Goal: Task Accomplishment & Management: Manage account settings

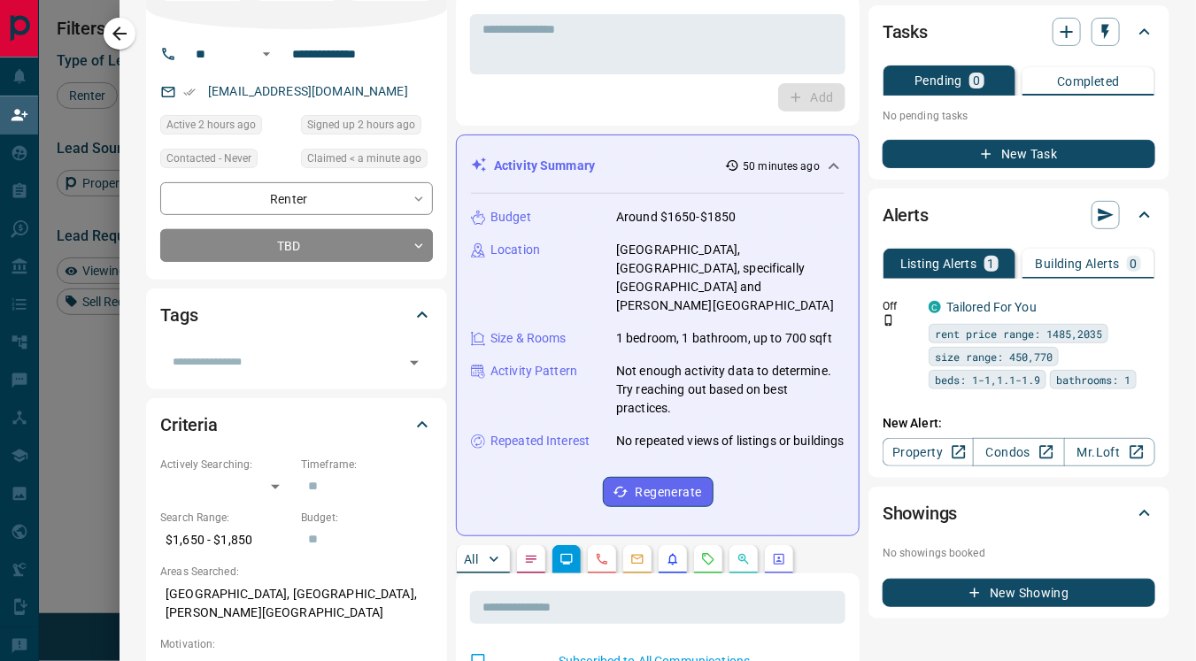
scroll to position [104, 0]
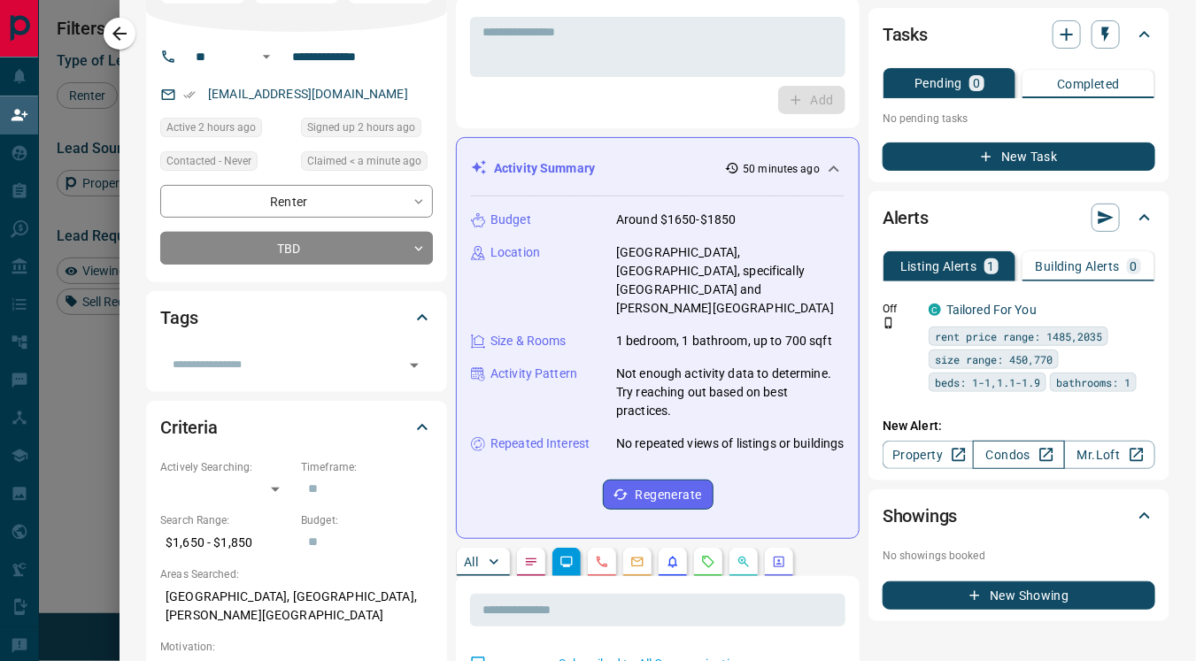
click at [983, 452] on link "Condos" at bounding box center [1018, 455] width 91 height 28
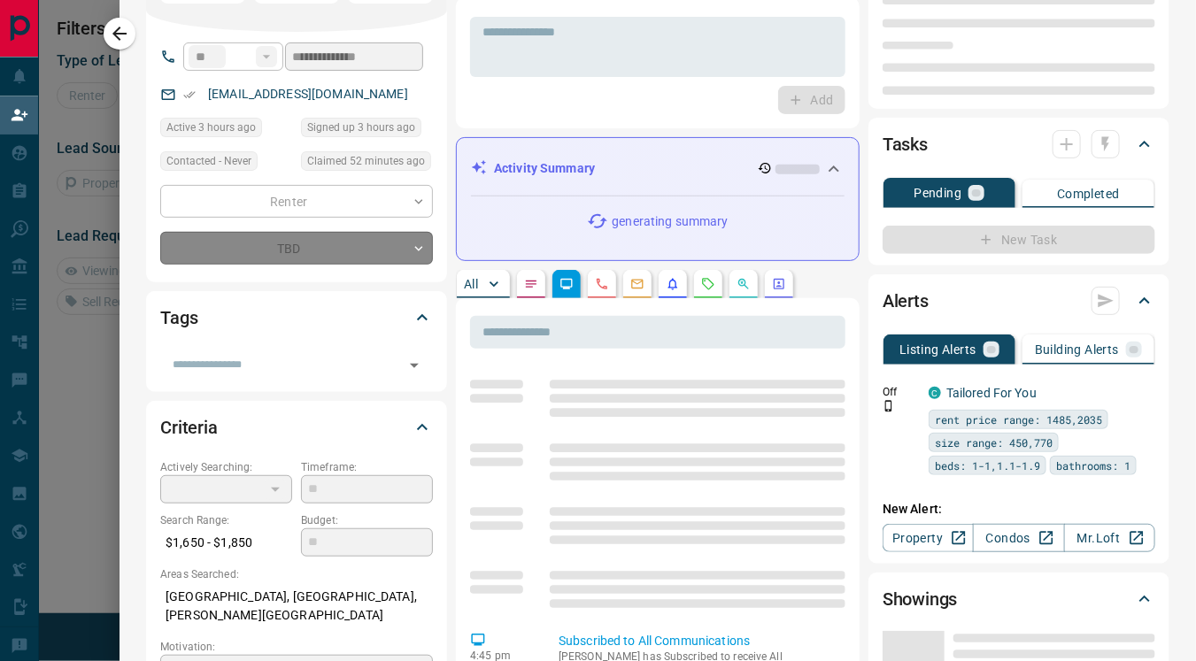
scroll to position [176, 817]
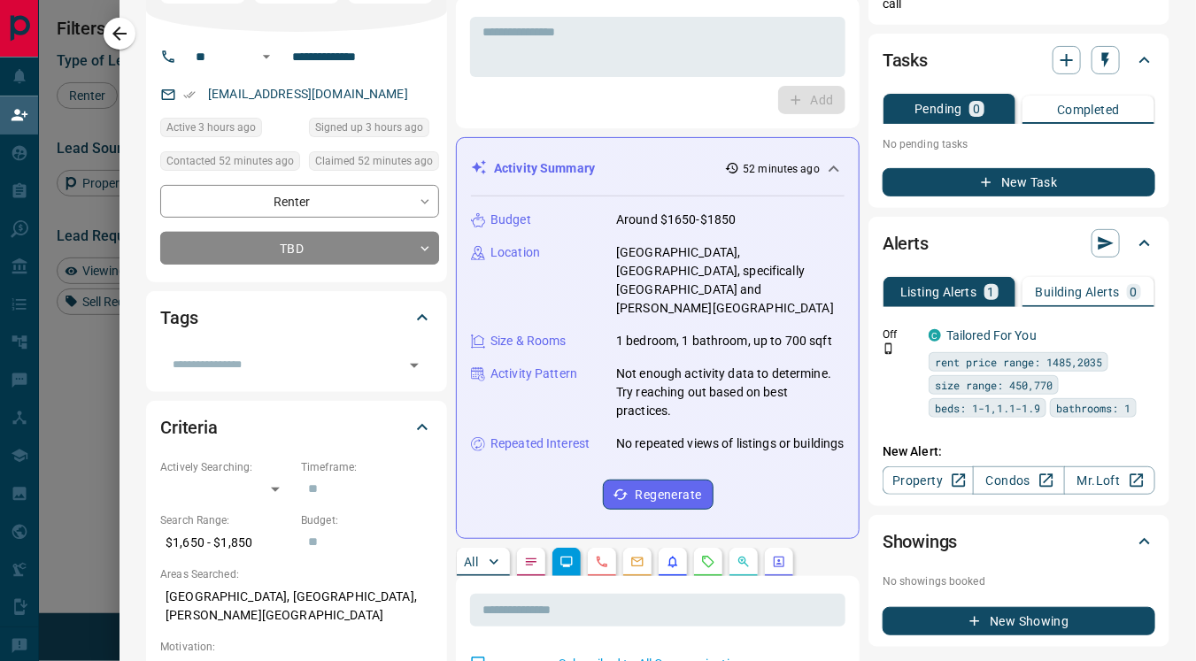
click at [996, 536] on div "Showings" at bounding box center [1008, 542] width 251 height 28
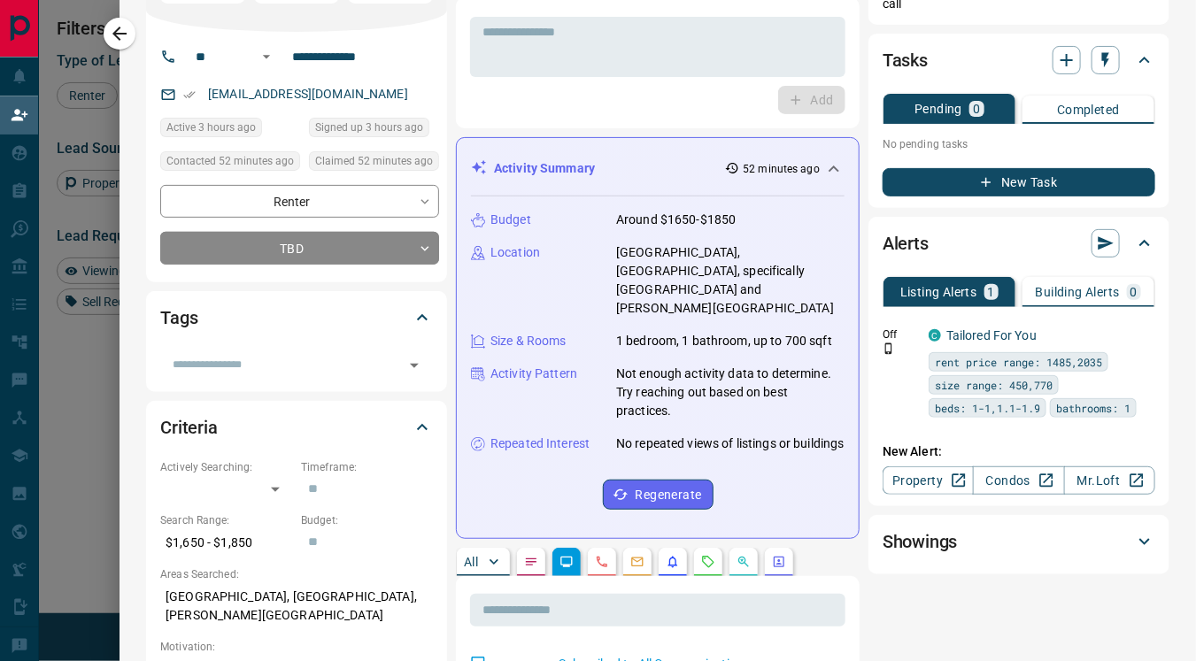
scroll to position [486, 817]
click at [990, 470] on link "Condos" at bounding box center [1018, 481] width 91 height 28
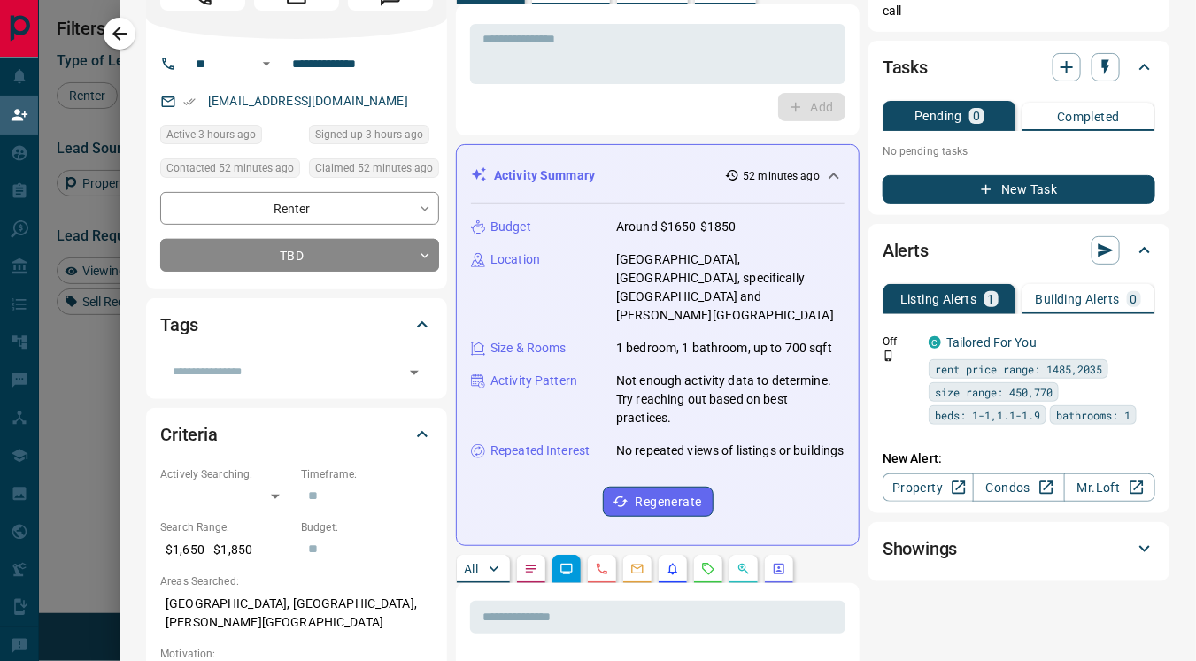
scroll to position [0, 0]
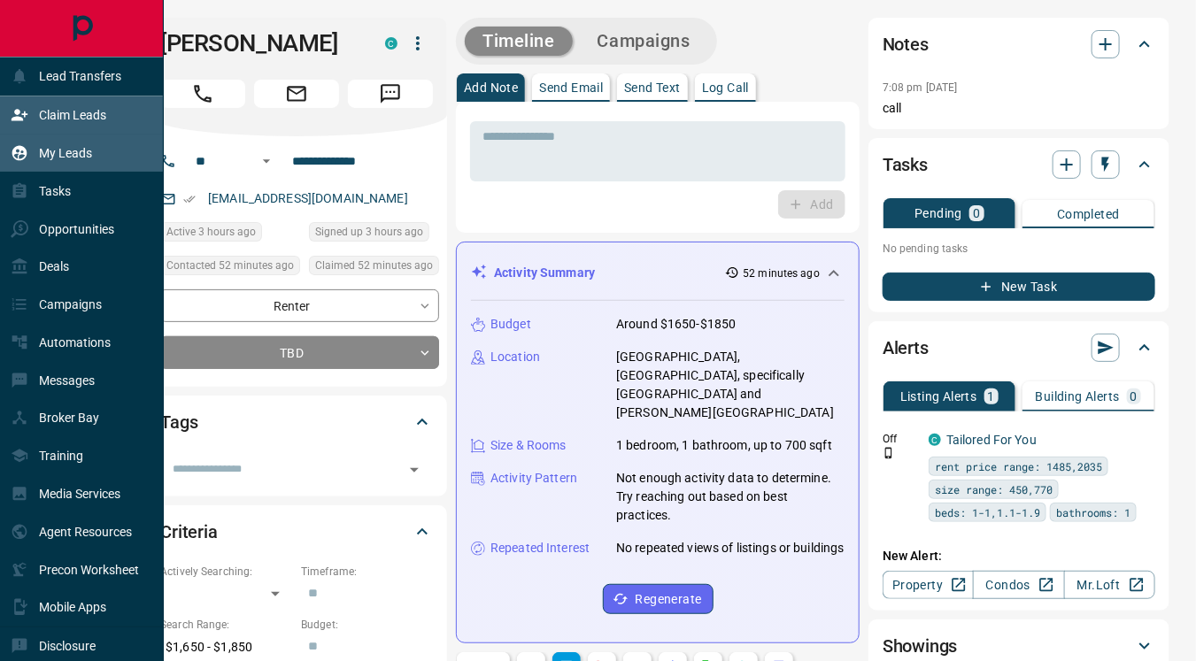
click at [50, 144] on div "My Leads" at bounding box center [51, 153] width 81 height 29
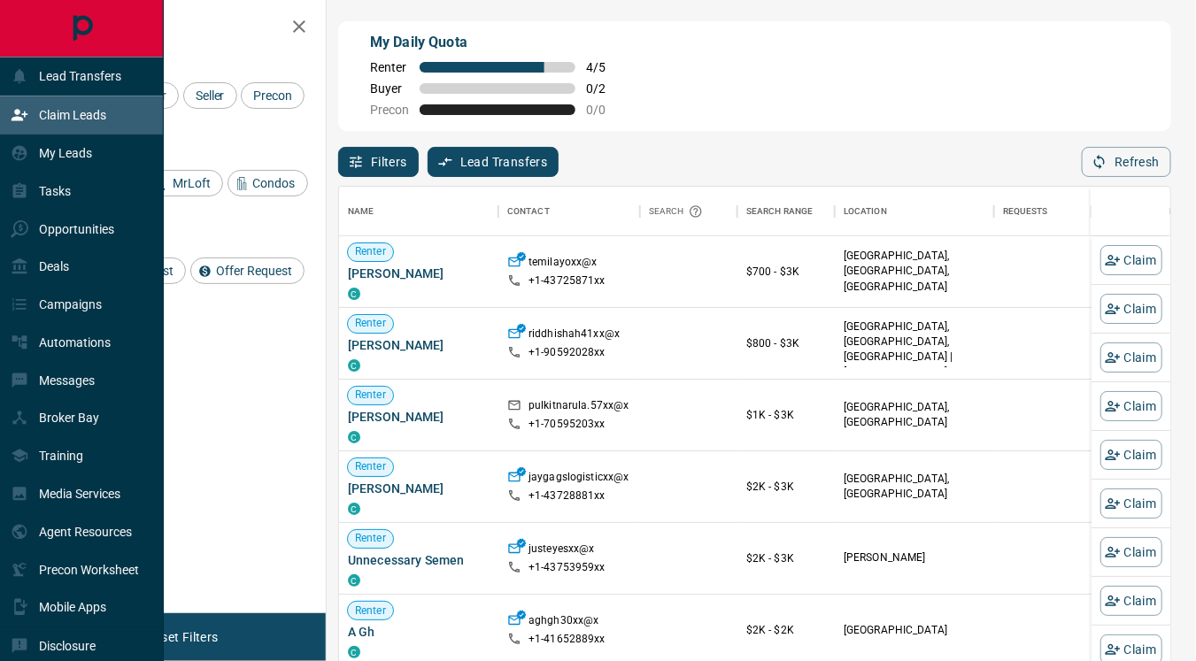
scroll to position [486, 817]
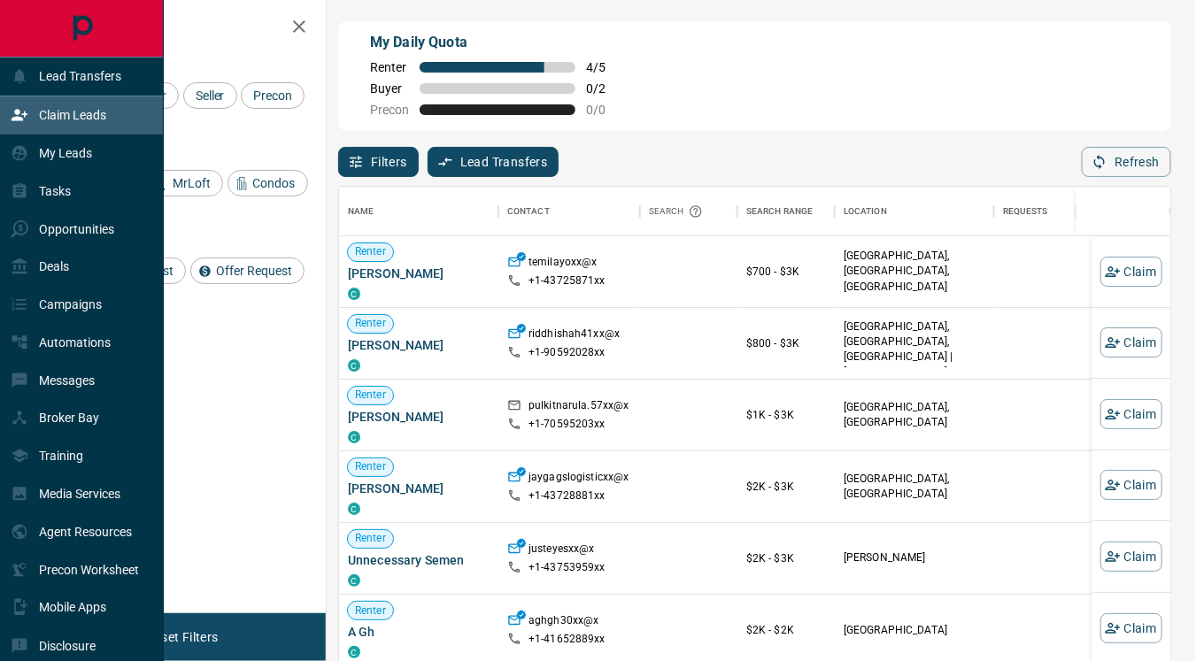
click at [52, 108] on p "Claim Leads" at bounding box center [72, 115] width 67 height 14
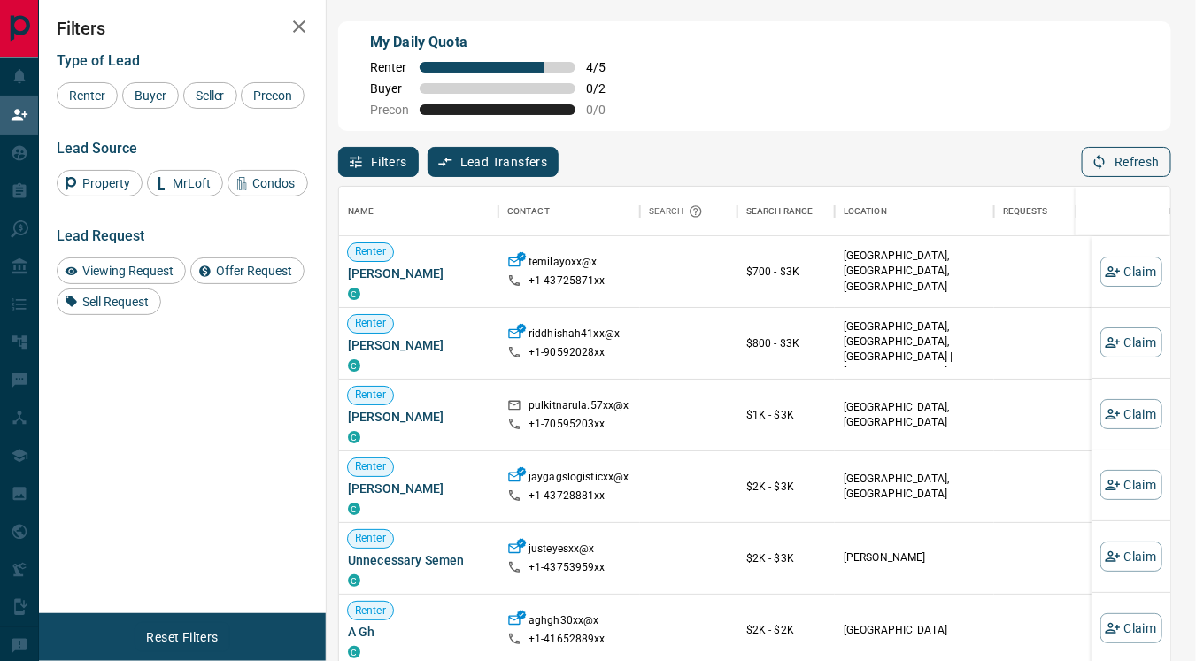
click at [1119, 160] on button "Refresh" at bounding box center [1126, 162] width 89 height 30
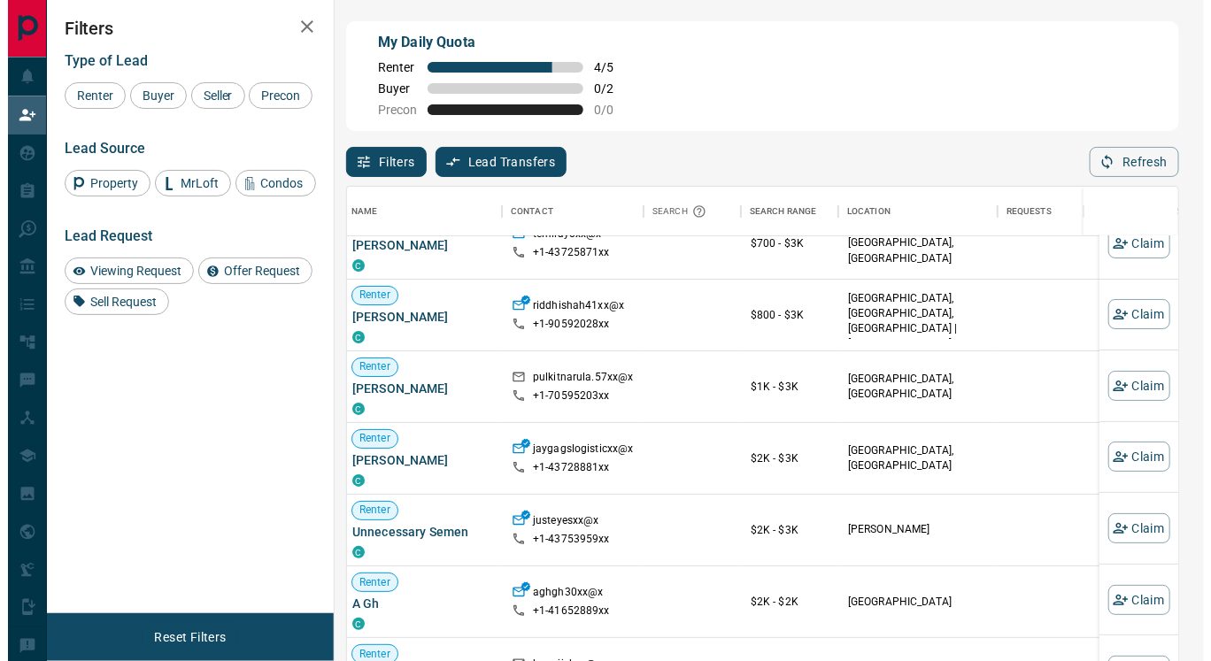
scroll to position [0, 4]
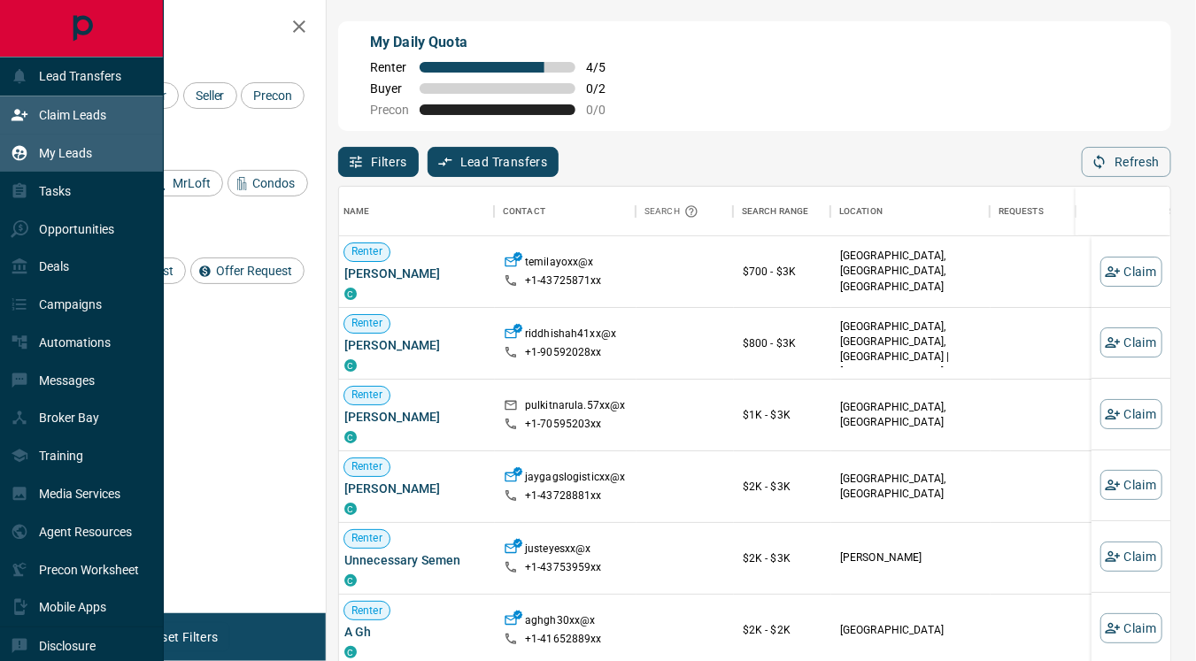
click at [51, 152] on p "My Leads" at bounding box center [65, 153] width 53 height 14
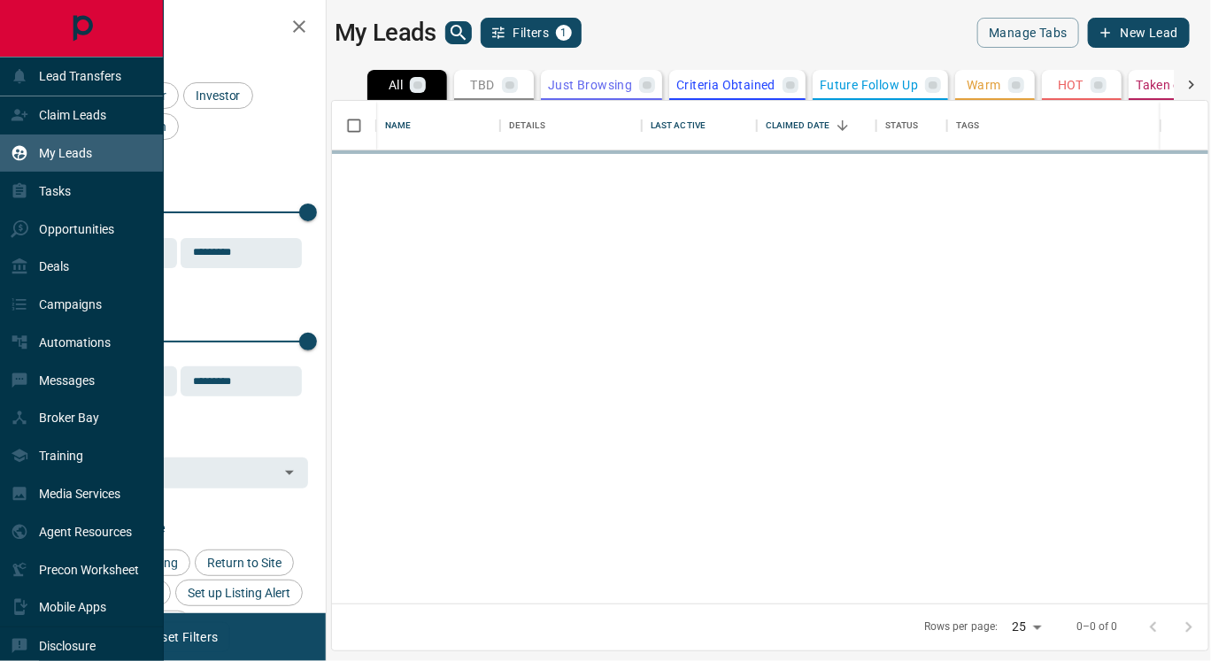
scroll to position [489, 861]
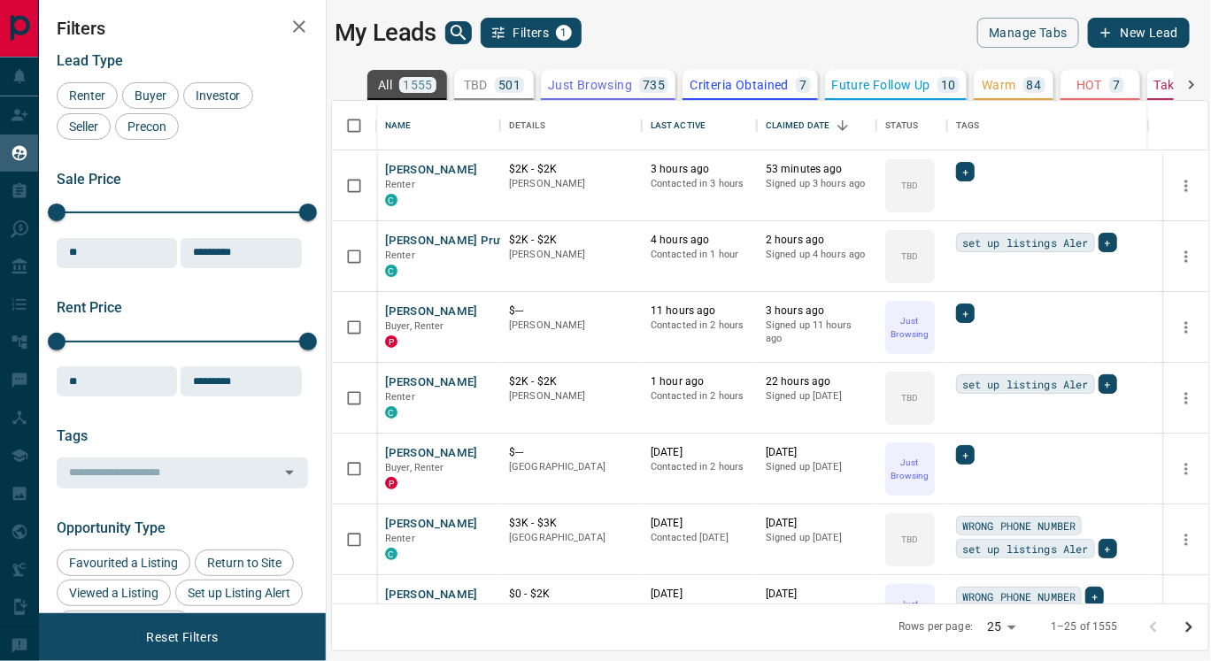
click at [433, 95] on button "All 1555" at bounding box center [407, 85] width 80 height 30
click at [1003, 628] on body "Lead Transfers Claim Leads My Leads Tasks Opportunities Deals Campaigns Automat…" at bounding box center [605, 319] width 1211 height 639
click at [1003, 628] on li "100" at bounding box center [1006, 627] width 47 height 27
type input "***"
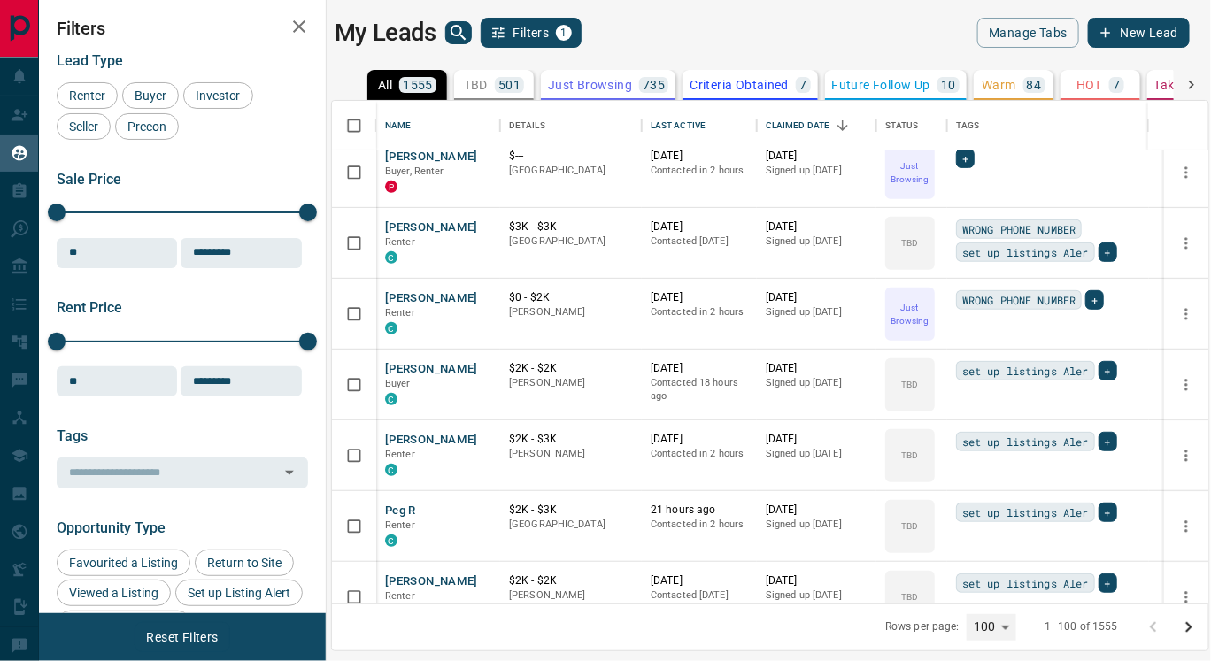
scroll to position [302, 0]
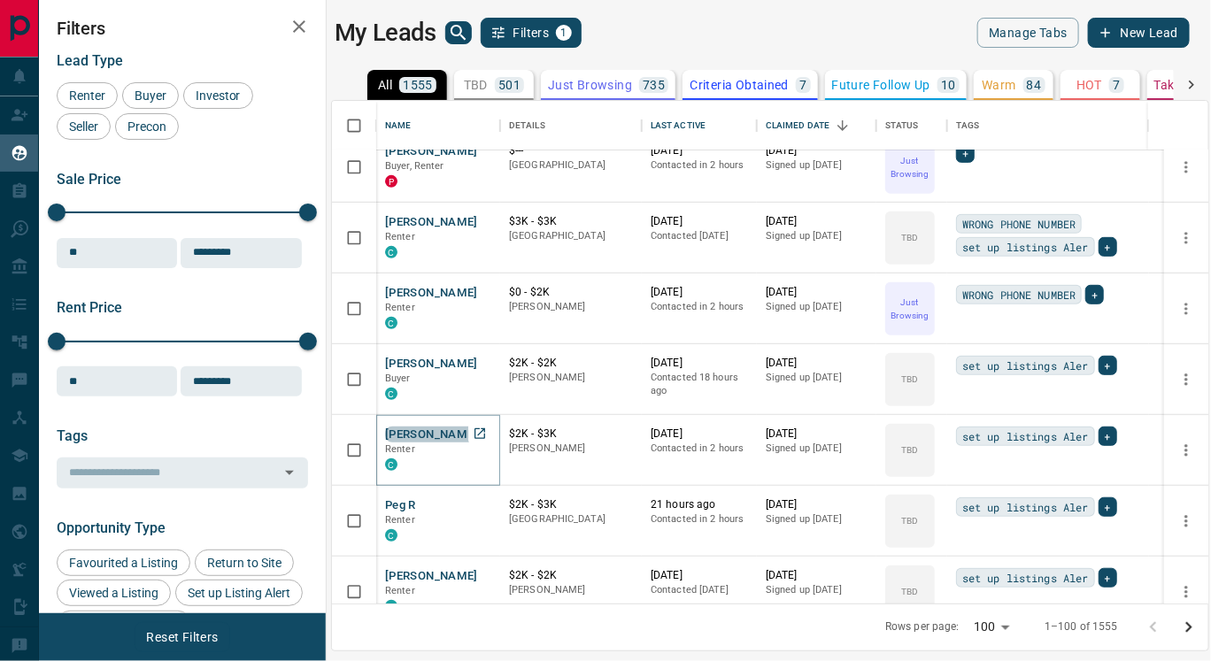
click at [421, 433] on button "[PERSON_NAME]" at bounding box center [431, 435] width 93 height 17
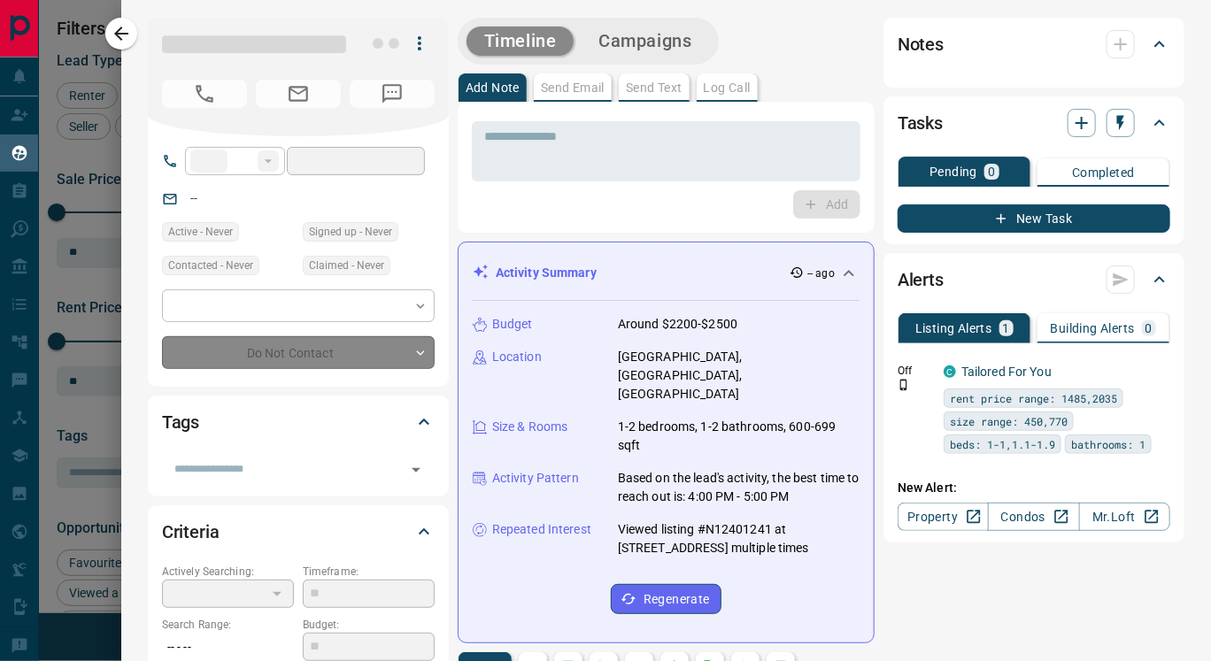
type input "**"
type input "**********"
type input "**"
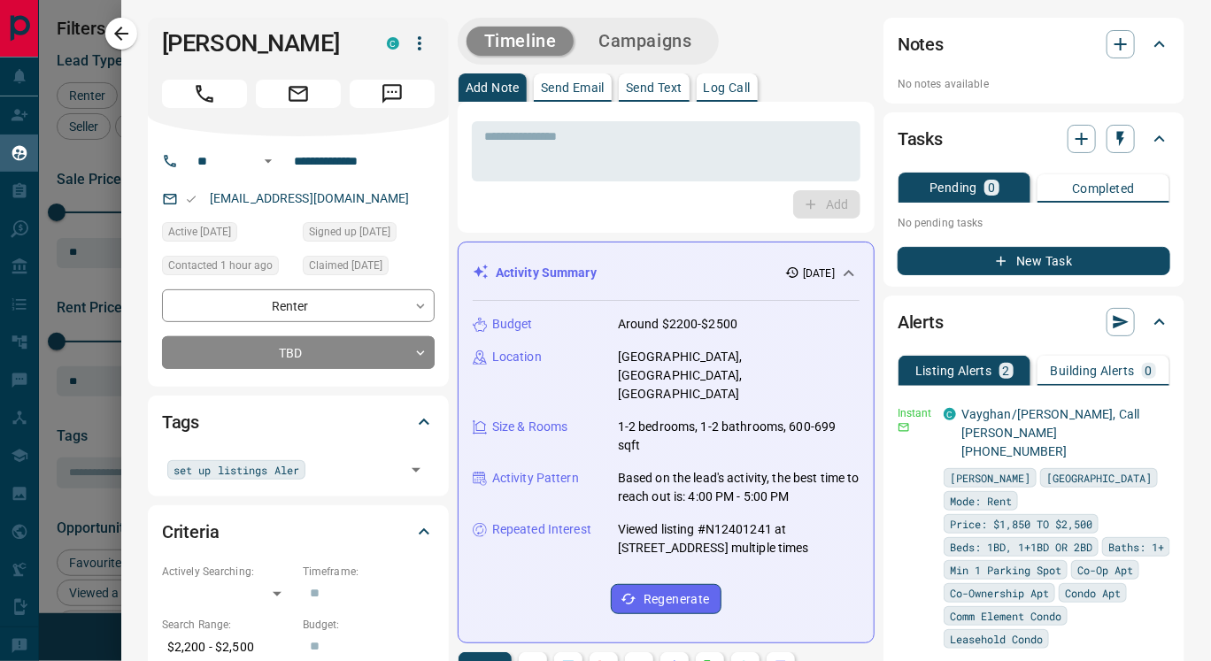
click at [644, 95] on button "Send Text" at bounding box center [654, 87] width 71 height 28
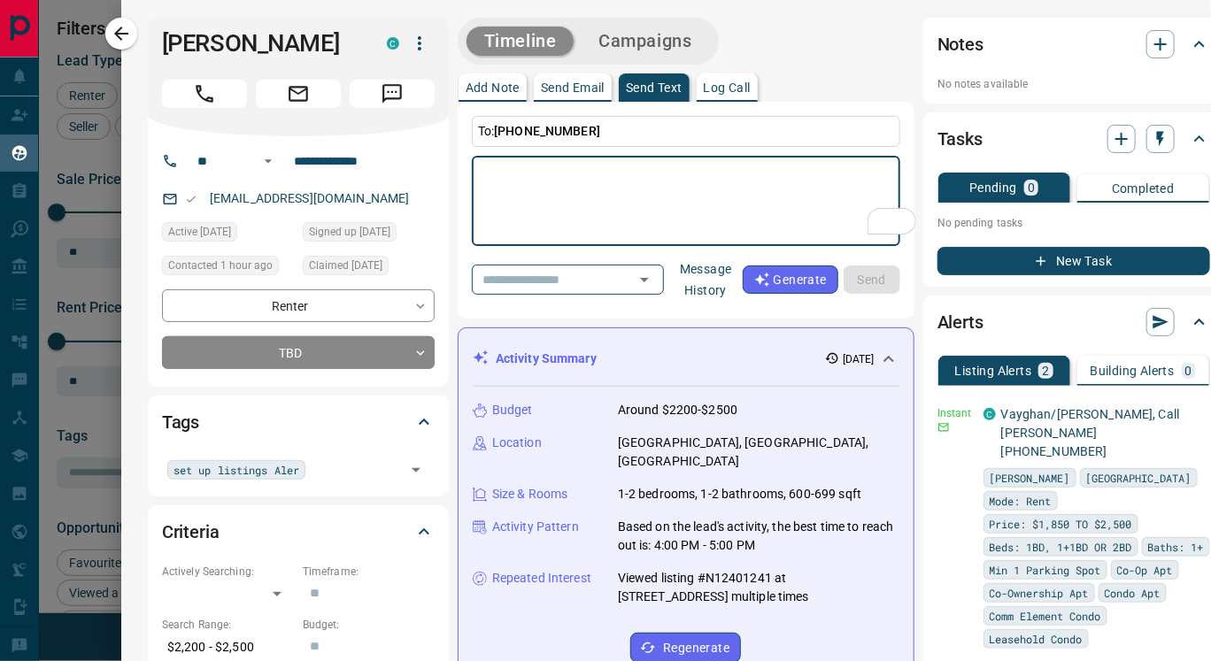
click at [738, 282] on button "Message History" at bounding box center [705, 280] width 73 height 50
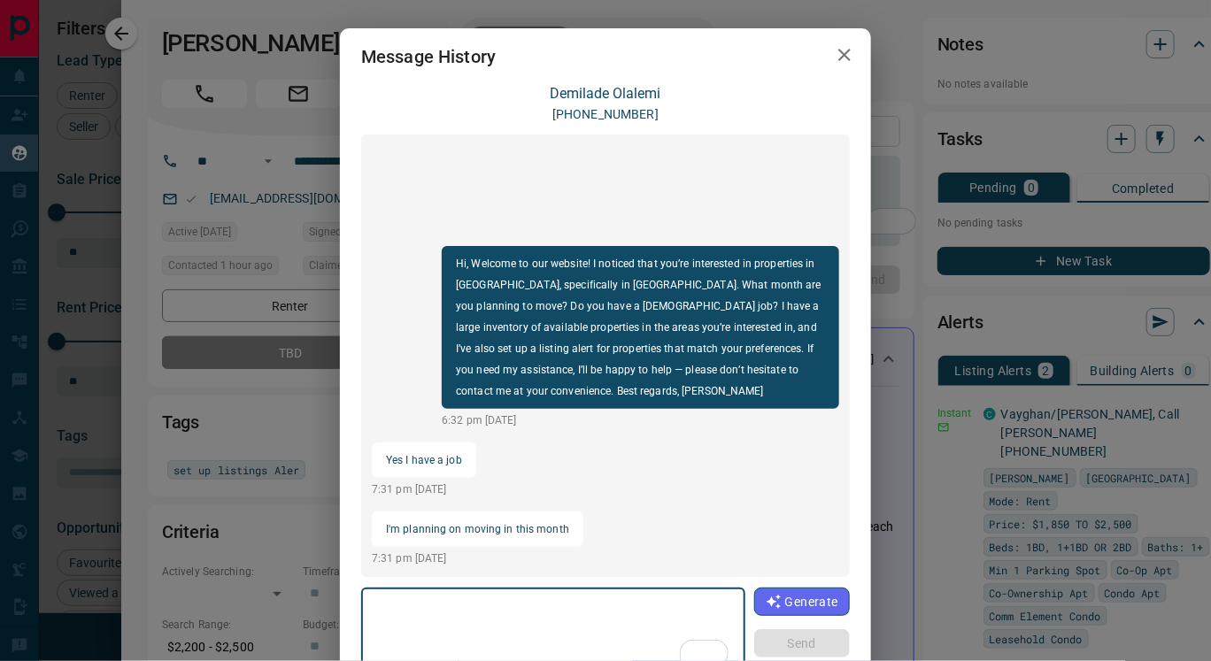
click at [834, 64] on icon "button" at bounding box center [844, 54] width 21 height 21
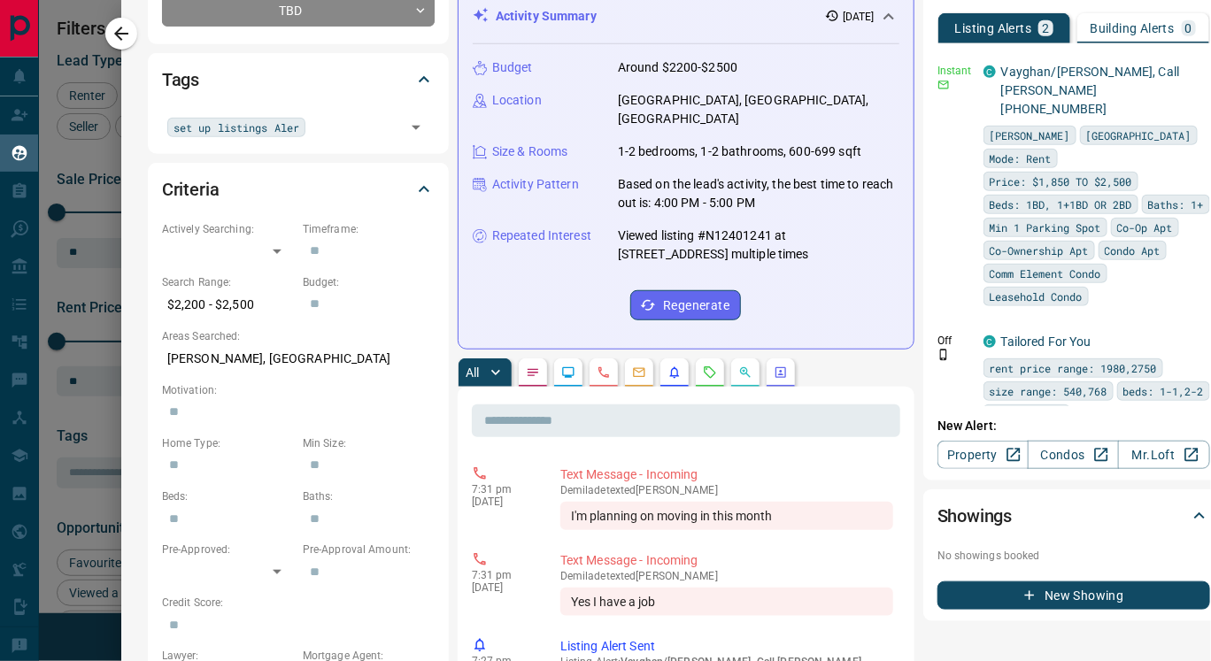
scroll to position [343, 0]
click at [569, 367] on icon "Lead Browsing Activity" at bounding box center [568, 372] width 12 height 11
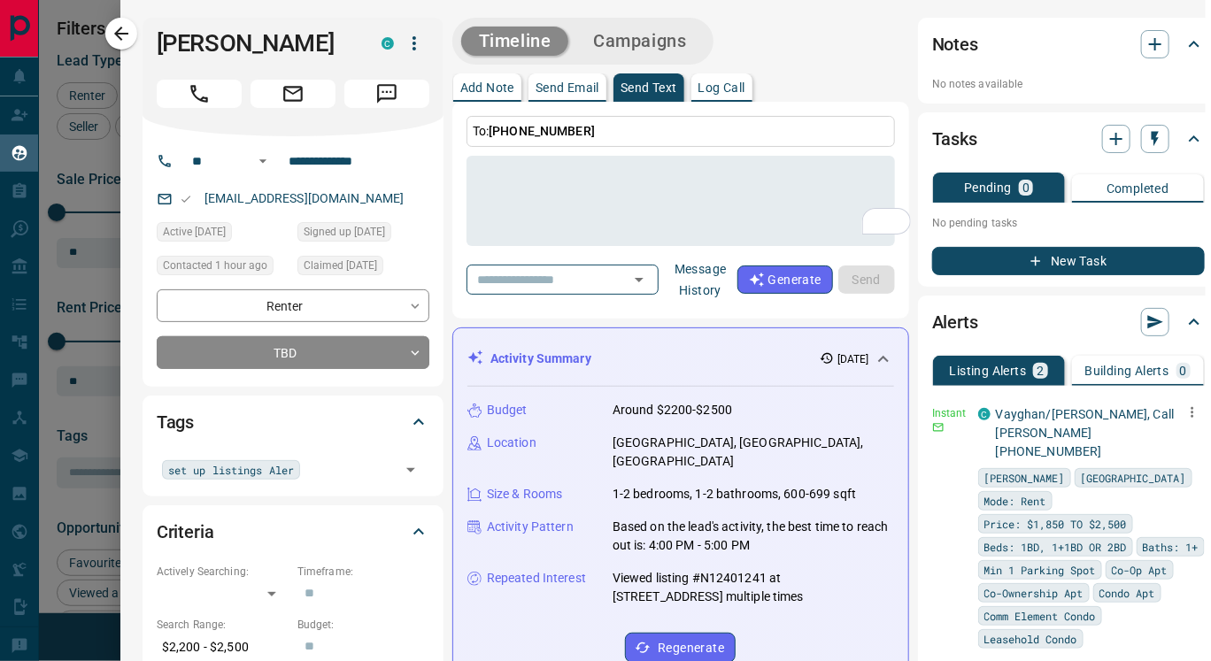
scroll to position [0, 59]
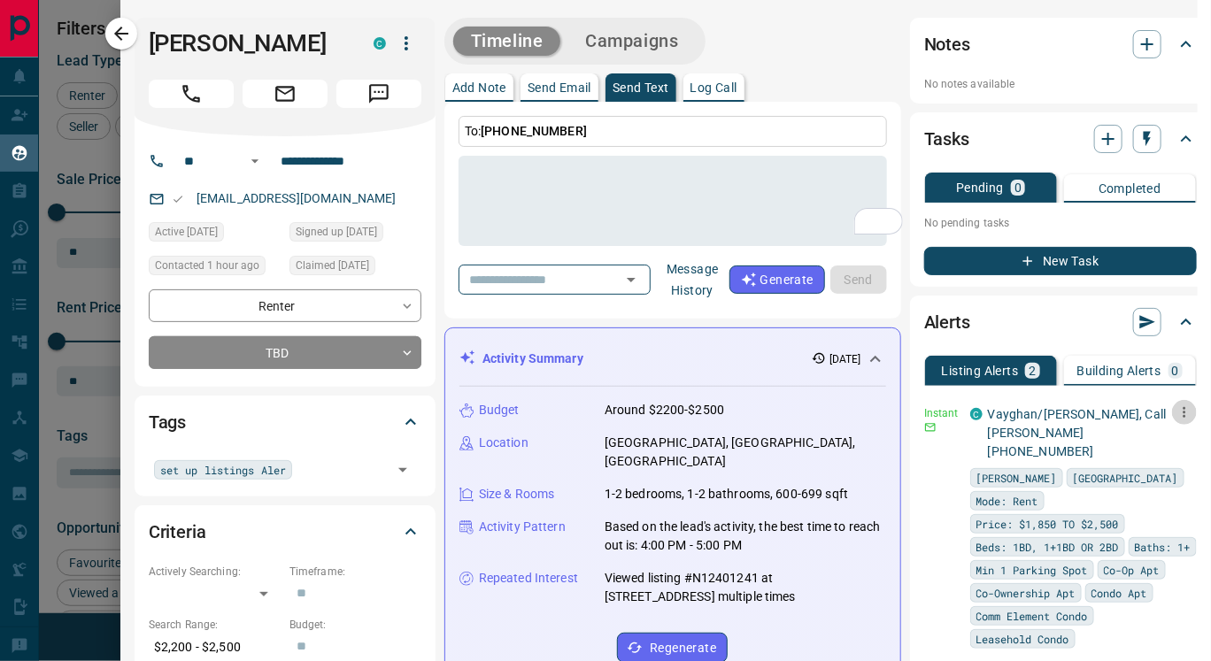
click at [1183, 410] on icon "button" at bounding box center [1184, 412] width 3 height 11
click at [1152, 501] on li "Delete" at bounding box center [1142, 502] width 78 height 28
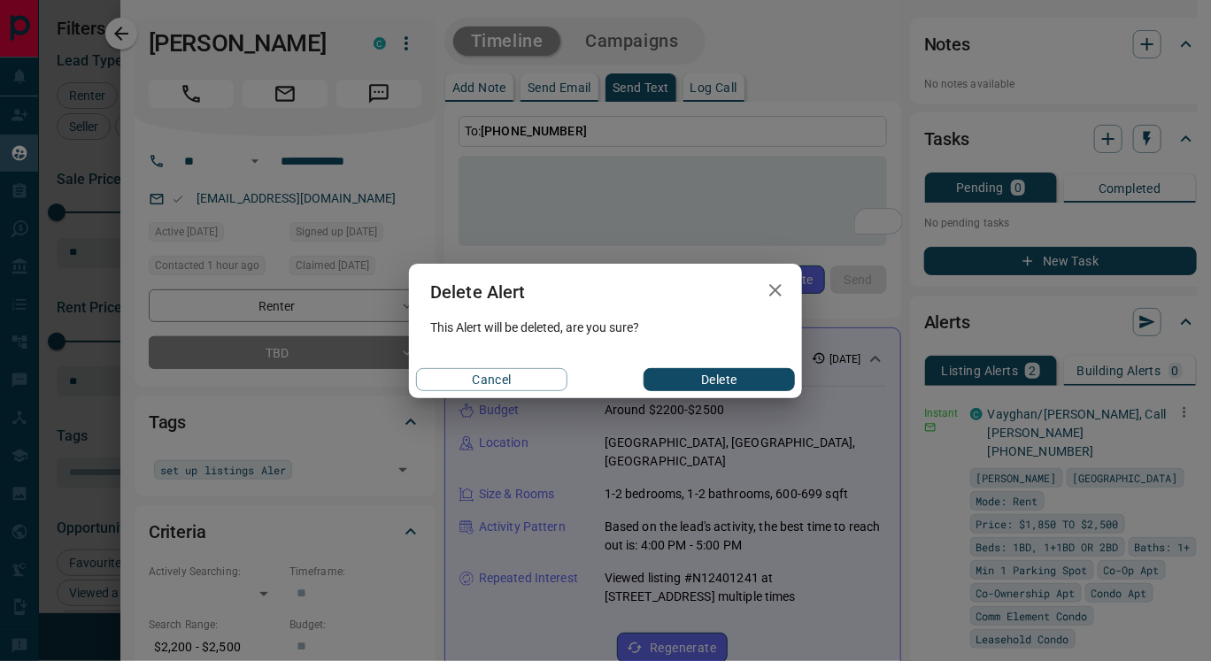
click at [745, 370] on button "Delete" at bounding box center [719, 379] width 151 height 23
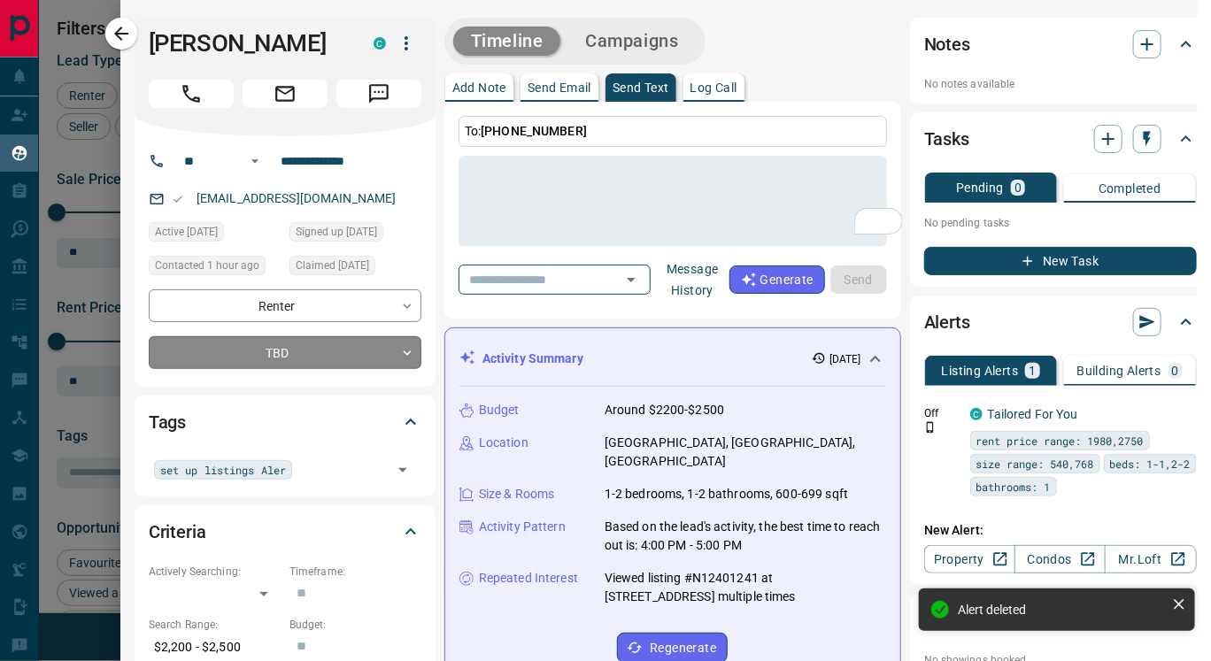
click at [320, 350] on body "Lead Transfers Claim Leads My Leads Tasks Opportunities Deals Campaigns Automat…" at bounding box center [605, 319] width 1211 height 639
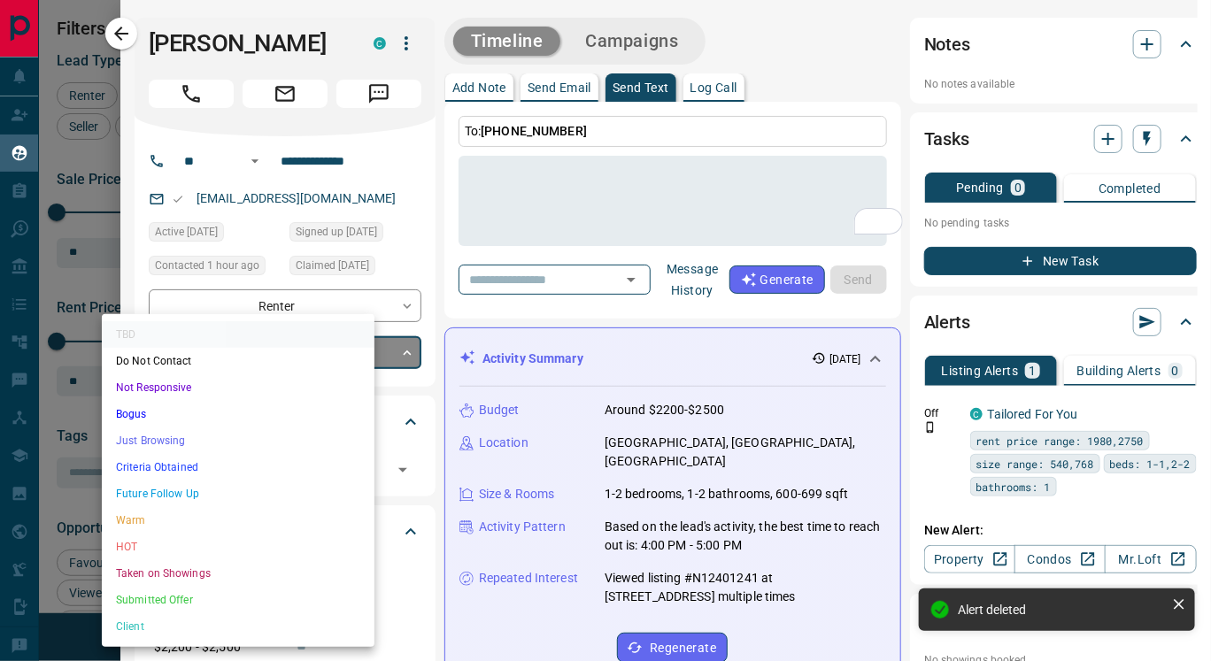
click at [401, 312] on div at bounding box center [605, 330] width 1211 height 661
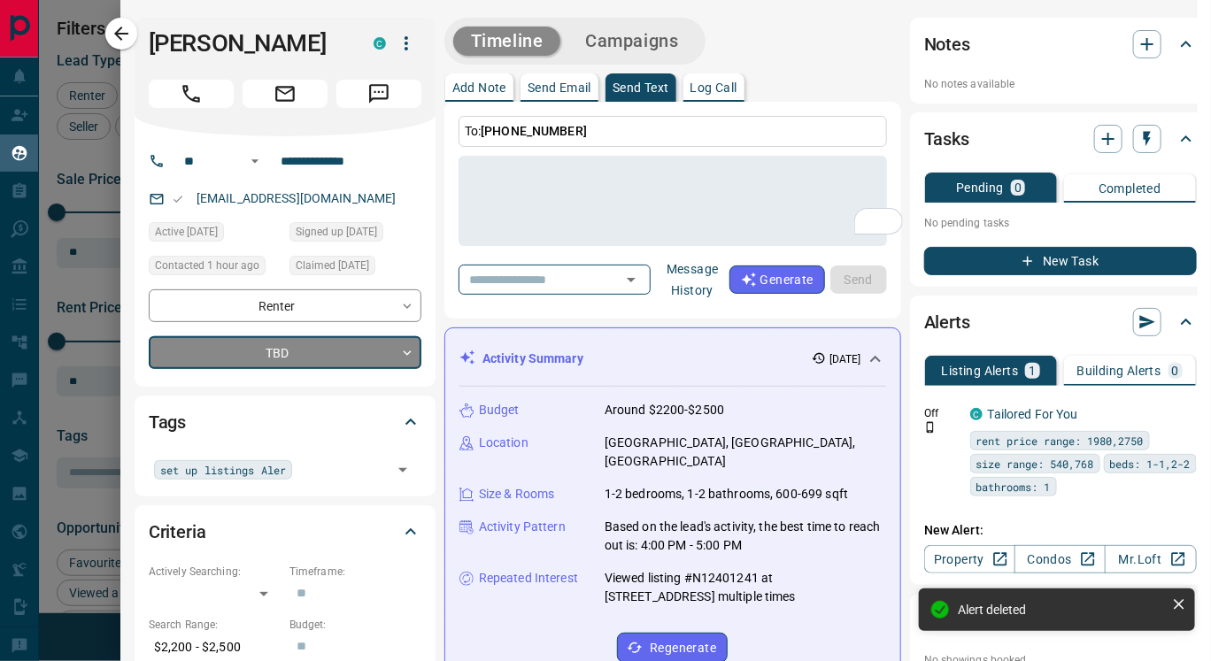
scroll to position [0, 0]
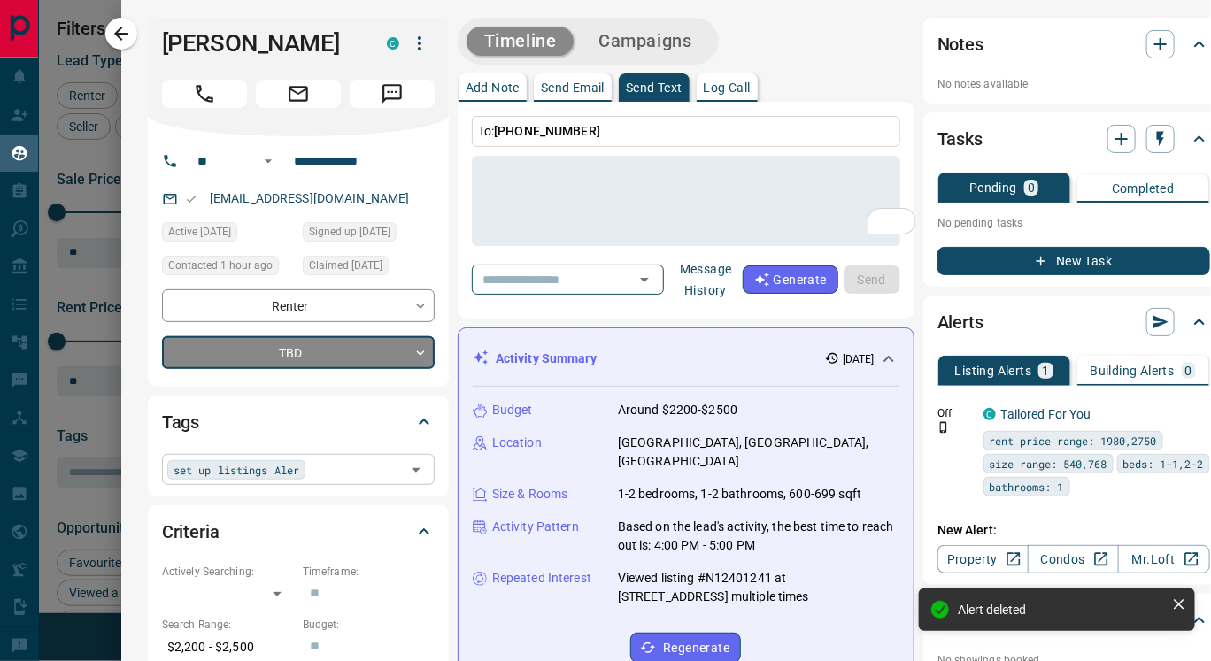
click at [310, 471] on div "set up listings Aler ​" at bounding box center [298, 469] width 273 height 30
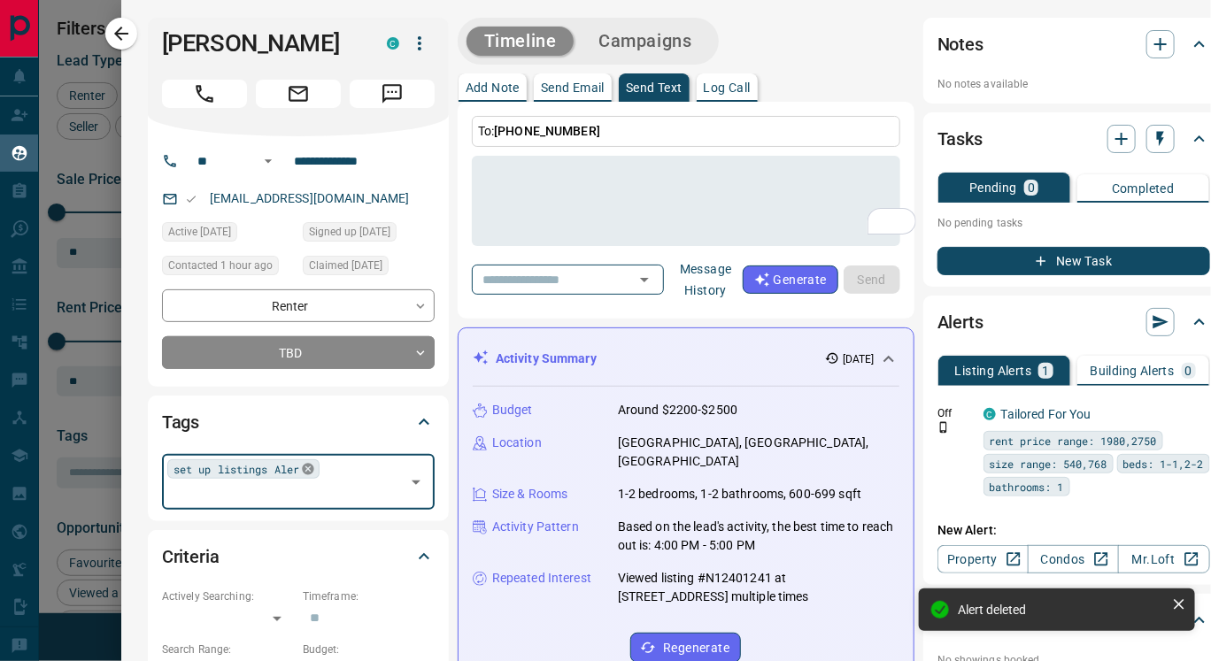
click at [304, 471] on icon at bounding box center [308, 470] width 12 height 12
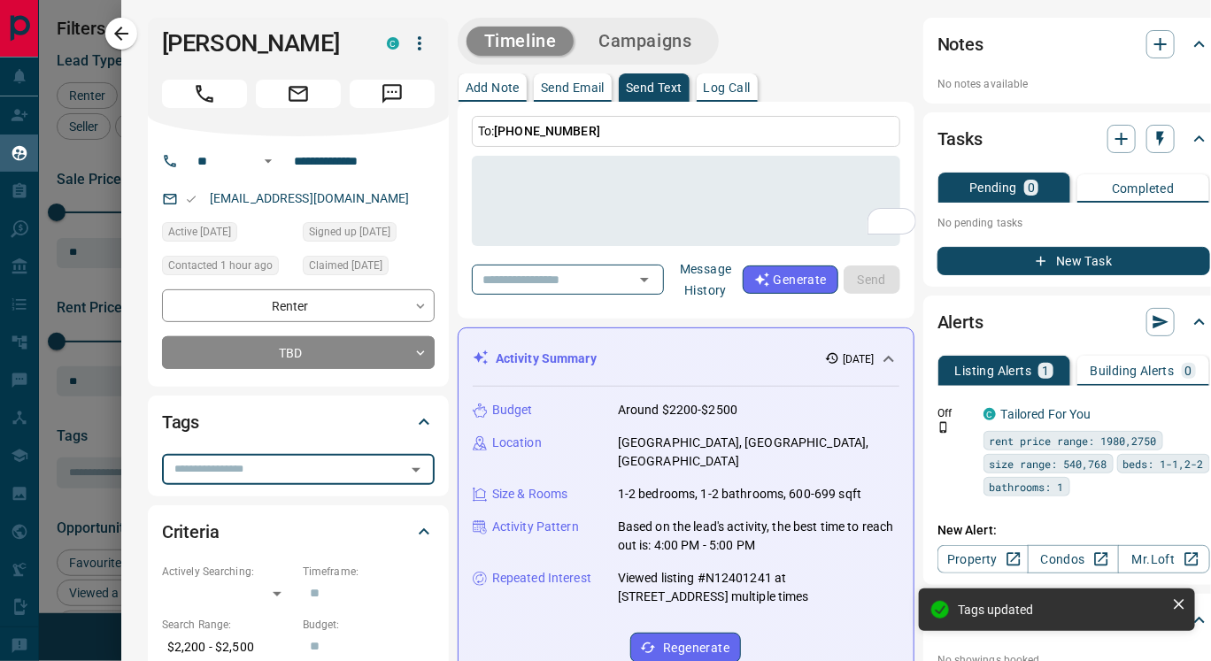
scroll to position [0, 59]
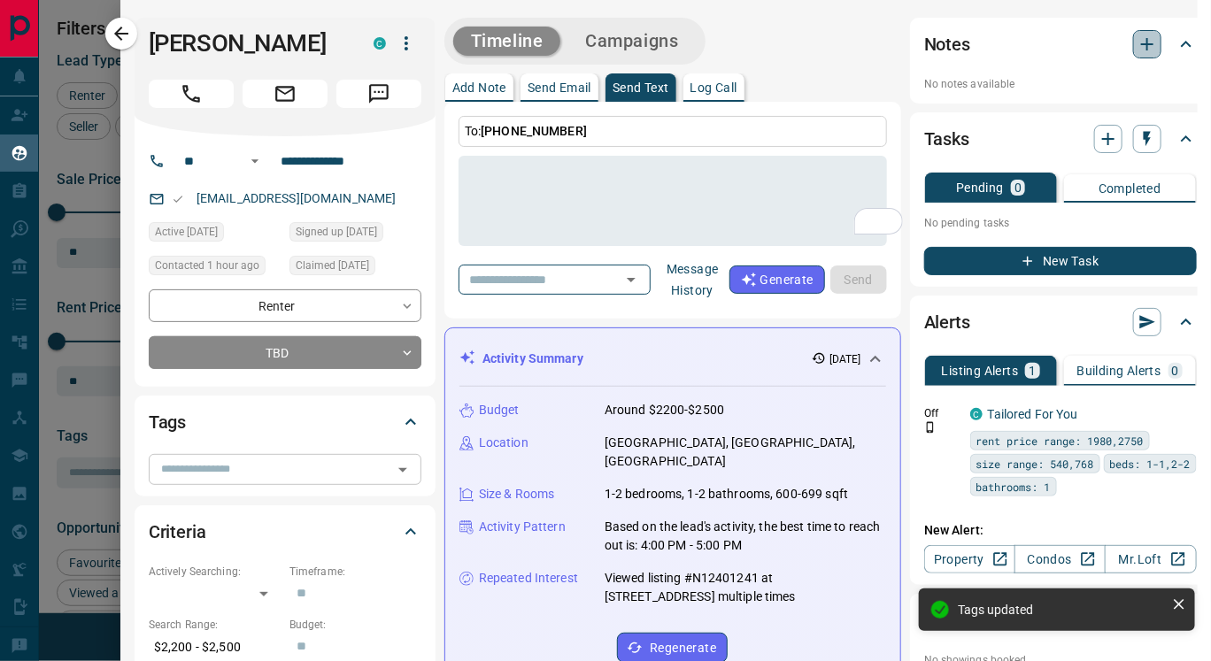
click at [1137, 42] on icon "button" at bounding box center [1147, 44] width 21 height 21
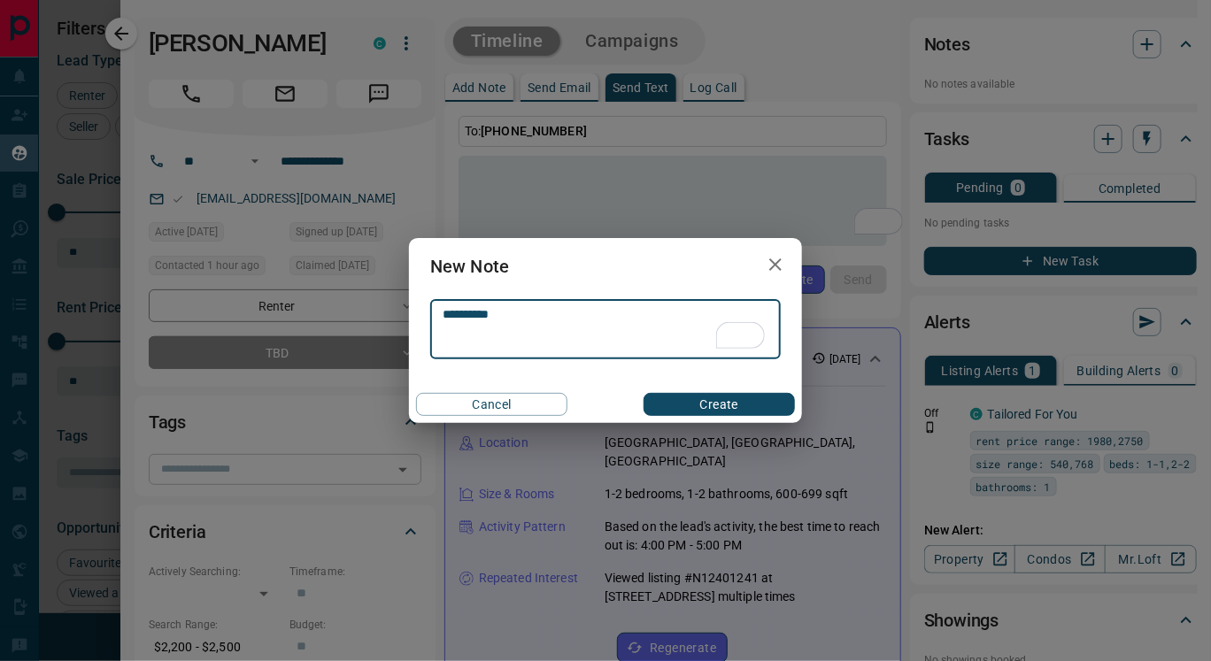
type textarea "**********"
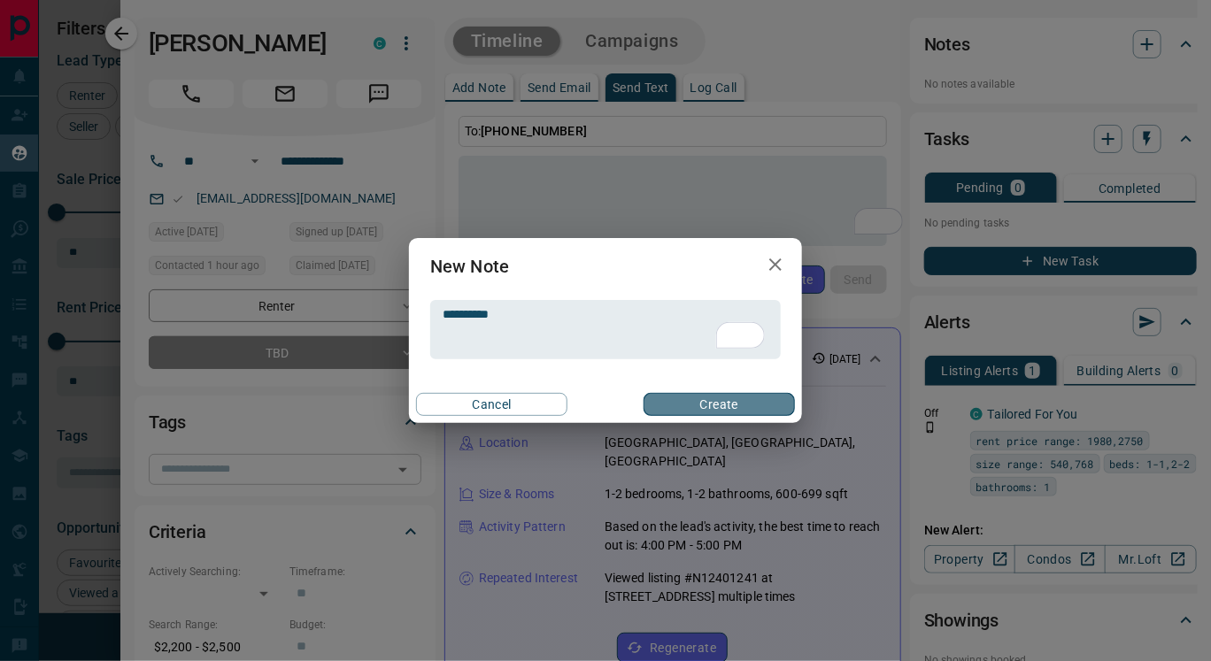
click at [753, 409] on button "Create" at bounding box center [719, 404] width 151 height 23
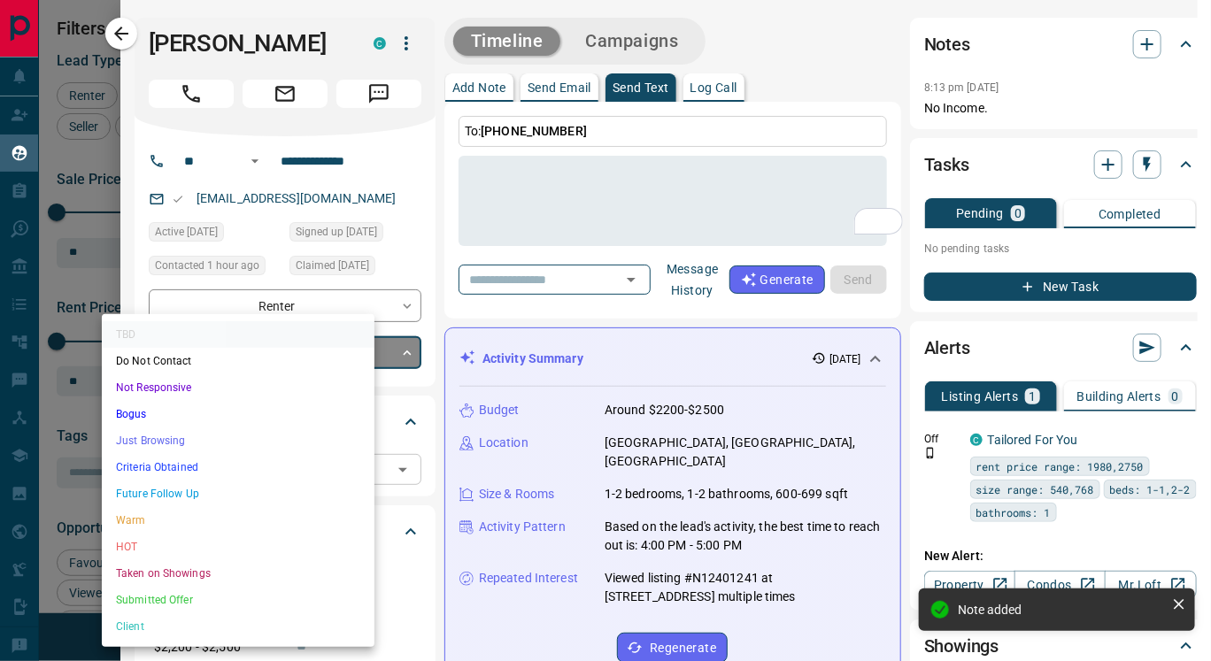
click at [309, 352] on body "Lead Transfers Claim Leads My Leads Tasks Opportunities Deals Campaigns Automat…" at bounding box center [605, 319] width 1211 height 639
click at [241, 356] on li "Do Not Contact" at bounding box center [238, 361] width 273 height 27
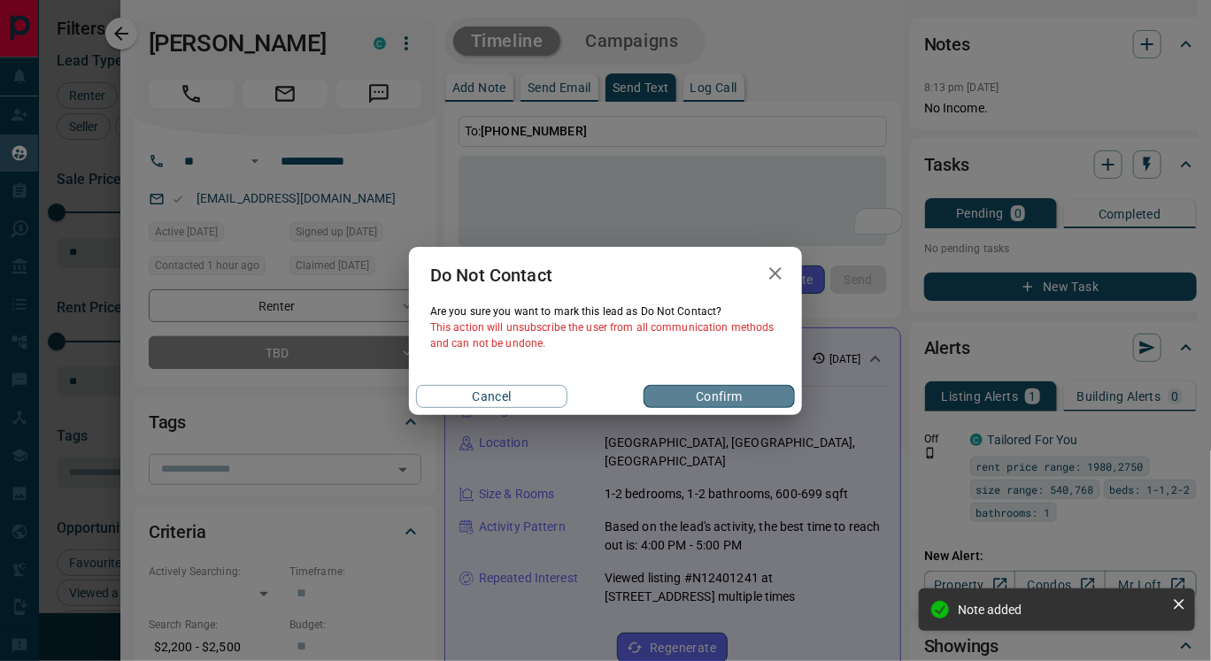
click at [675, 394] on button "Confirm" at bounding box center [719, 396] width 151 height 23
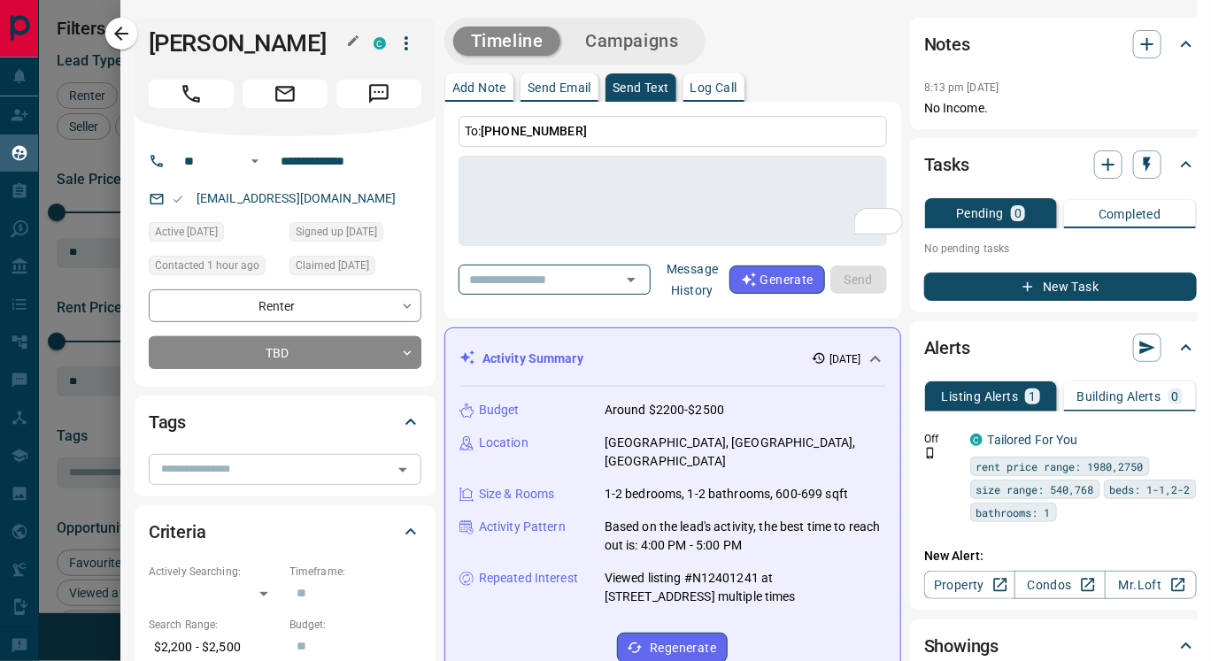
click at [149, 30] on h1 "[PERSON_NAME]" at bounding box center [248, 43] width 198 height 28
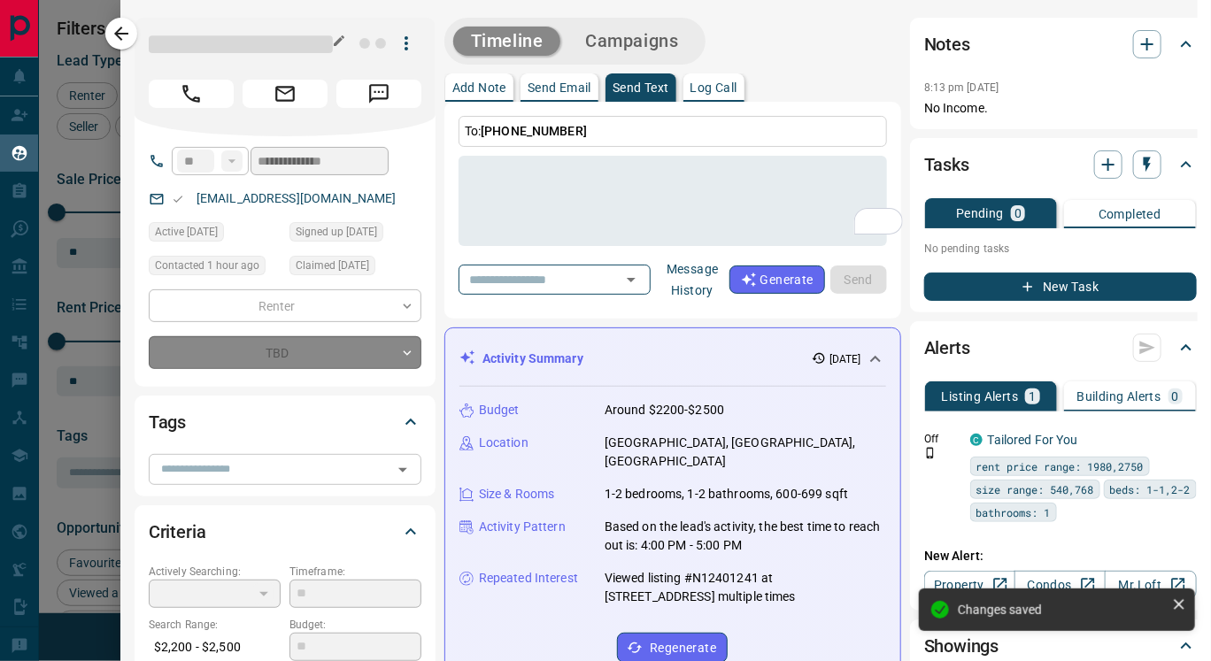
type input "*"
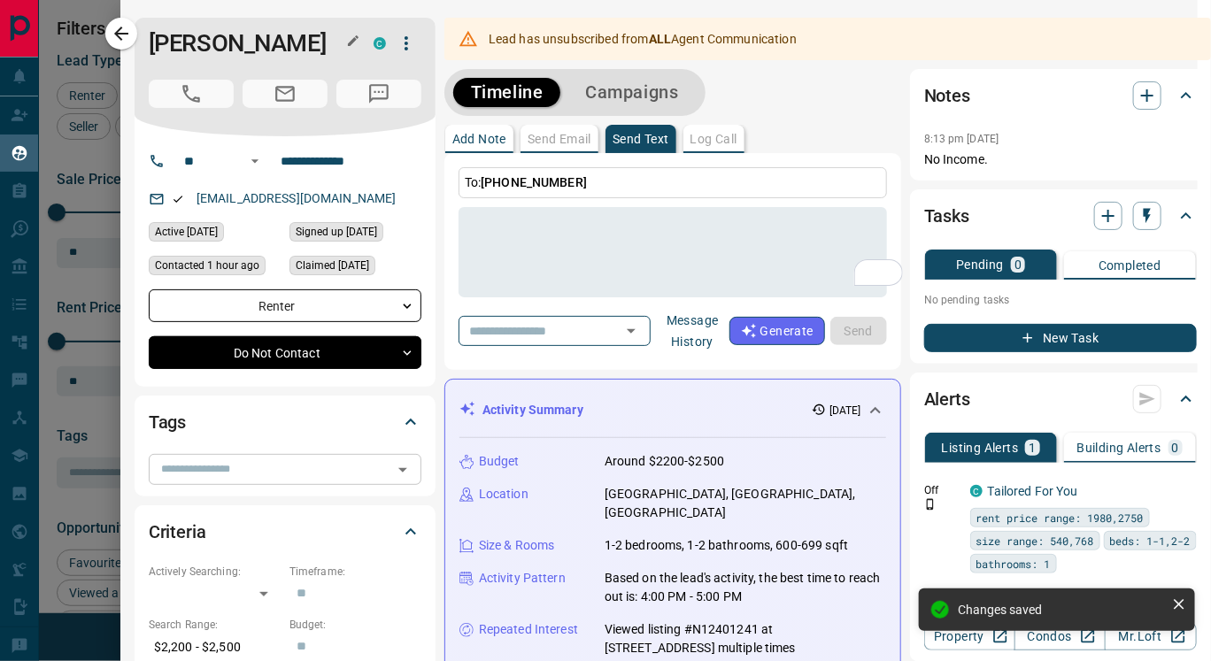
click at [149, 31] on h1 "[PERSON_NAME]" at bounding box center [248, 43] width 198 height 28
click at [149, 29] on h1 "[PERSON_NAME]" at bounding box center [248, 43] width 198 height 28
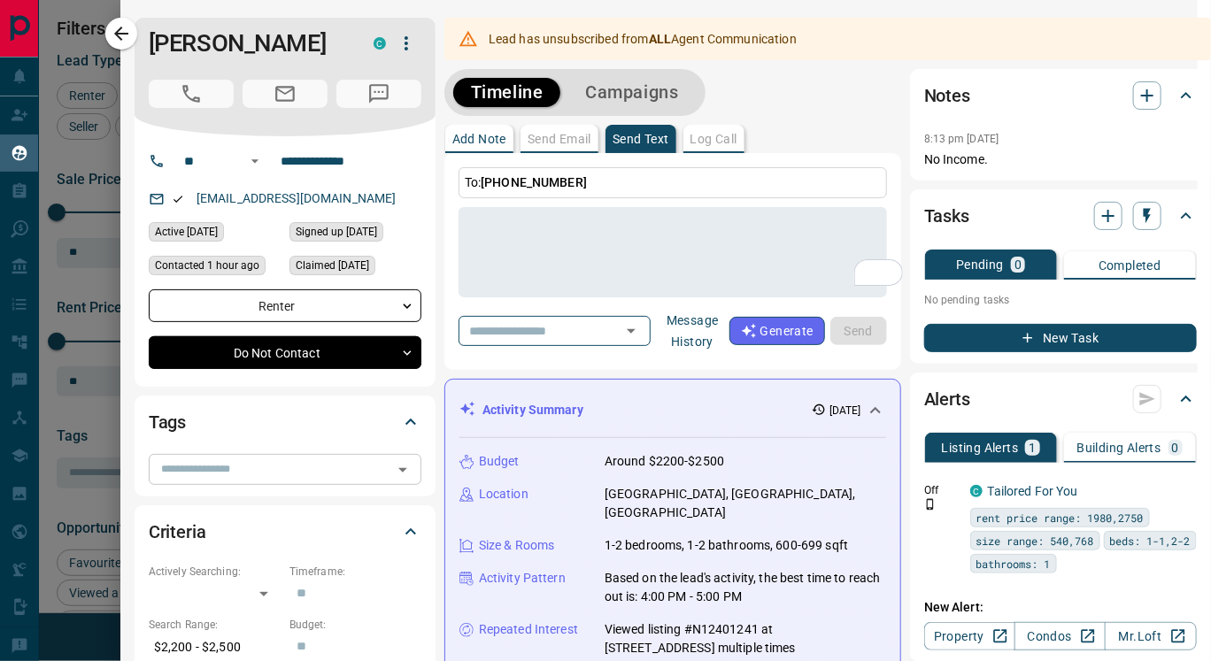
scroll to position [0, 0]
